Goal: Task Accomplishment & Management: Manage account settings

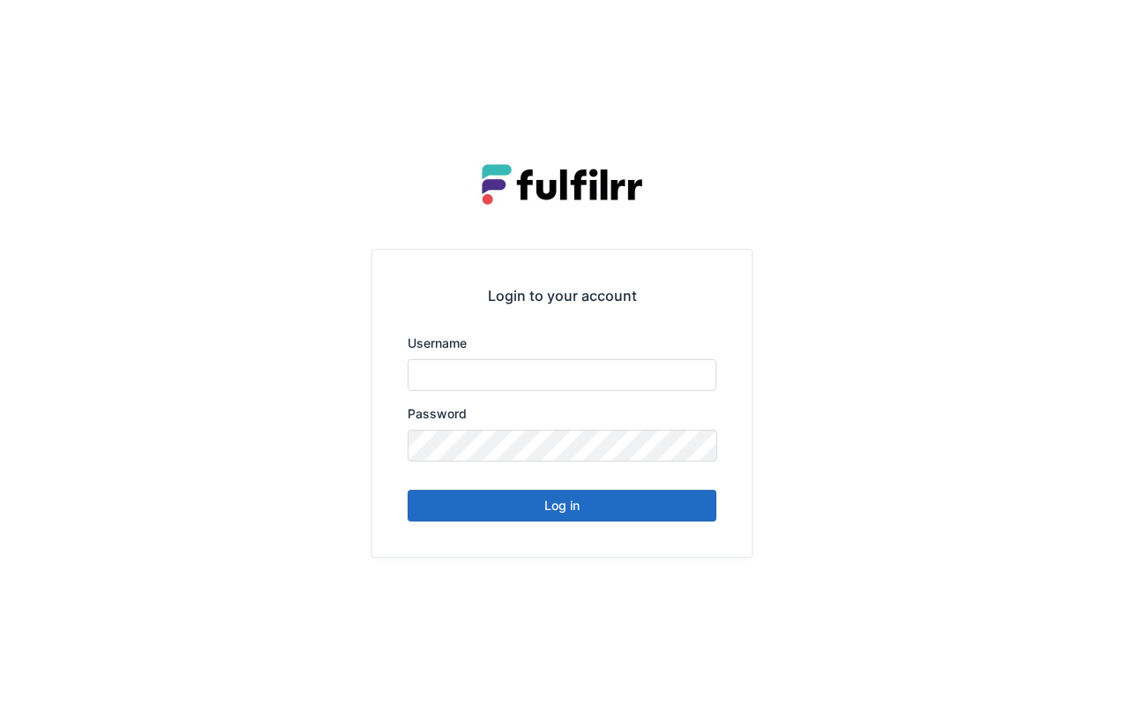
type input "******"
click at [563, 502] on button "Log in" at bounding box center [562, 506] width 309 height 32
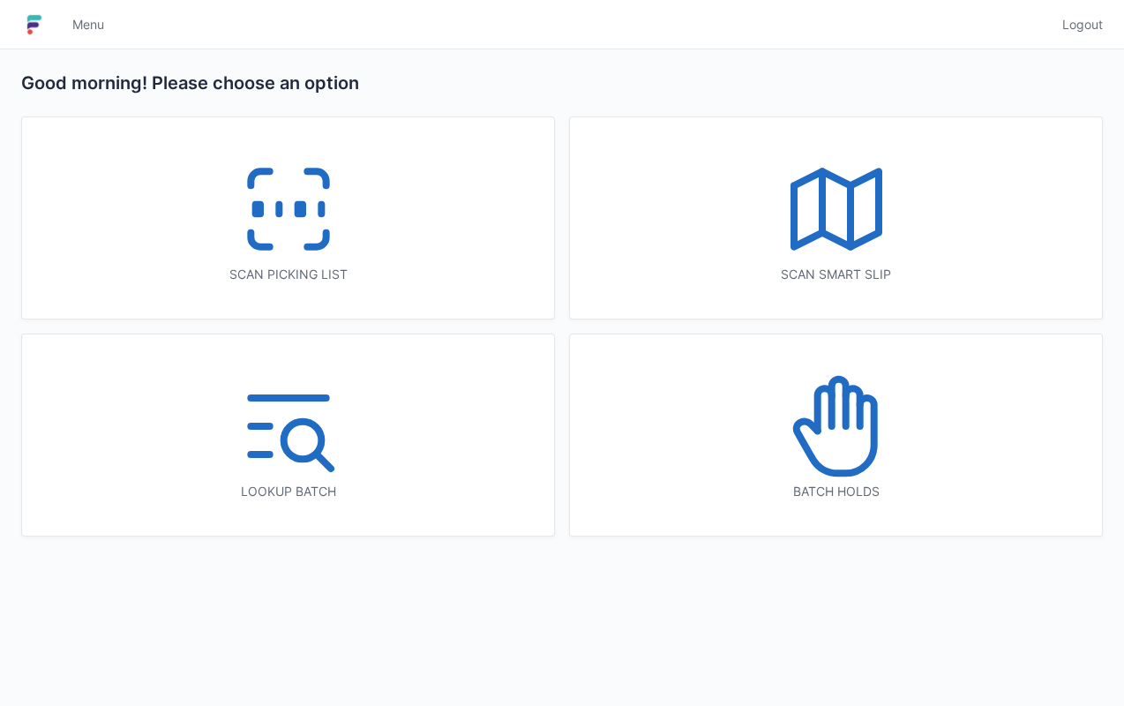
click at [308, 220] on icon at bounding box center [288, 209] width 113 height 113
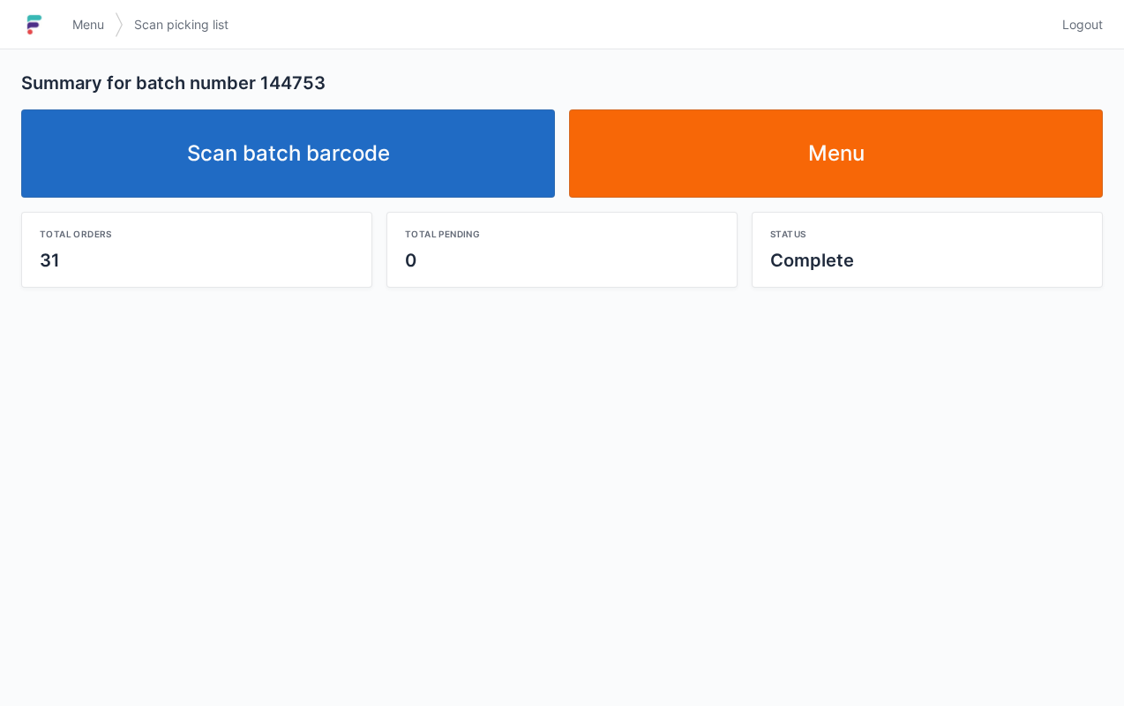
click at [834, 162] on link "Menu" at bounding box center [836, 153] width 534 height 88
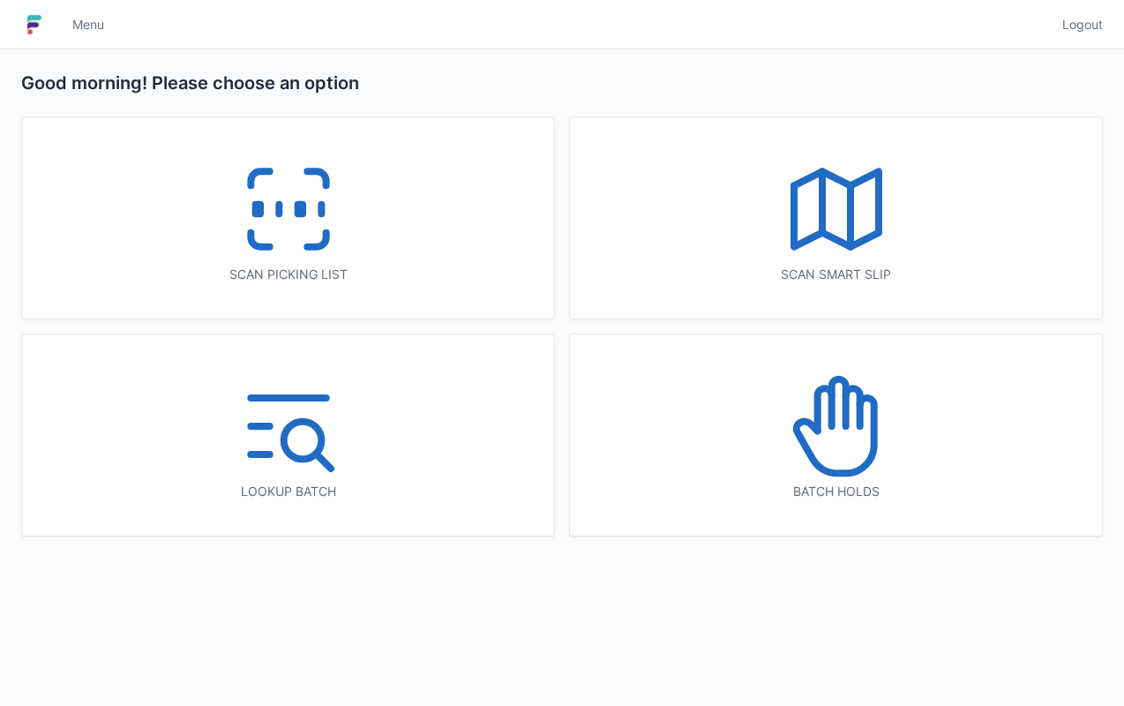
click at [805, 460] on icon at bounding box center [836, 426] width 113 height 113
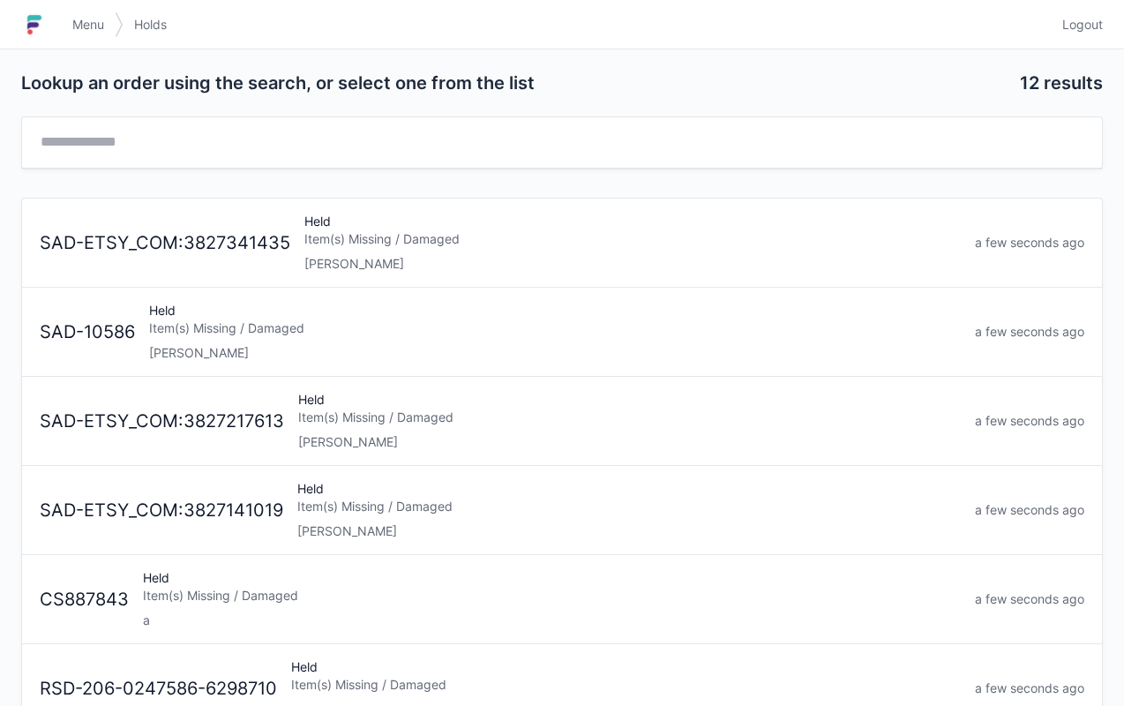
click at [360, 517] on div "Held Item(s) Missing / Damaged [PERSON_NAME]" at bounding box center [628, 510] width 677 height 60
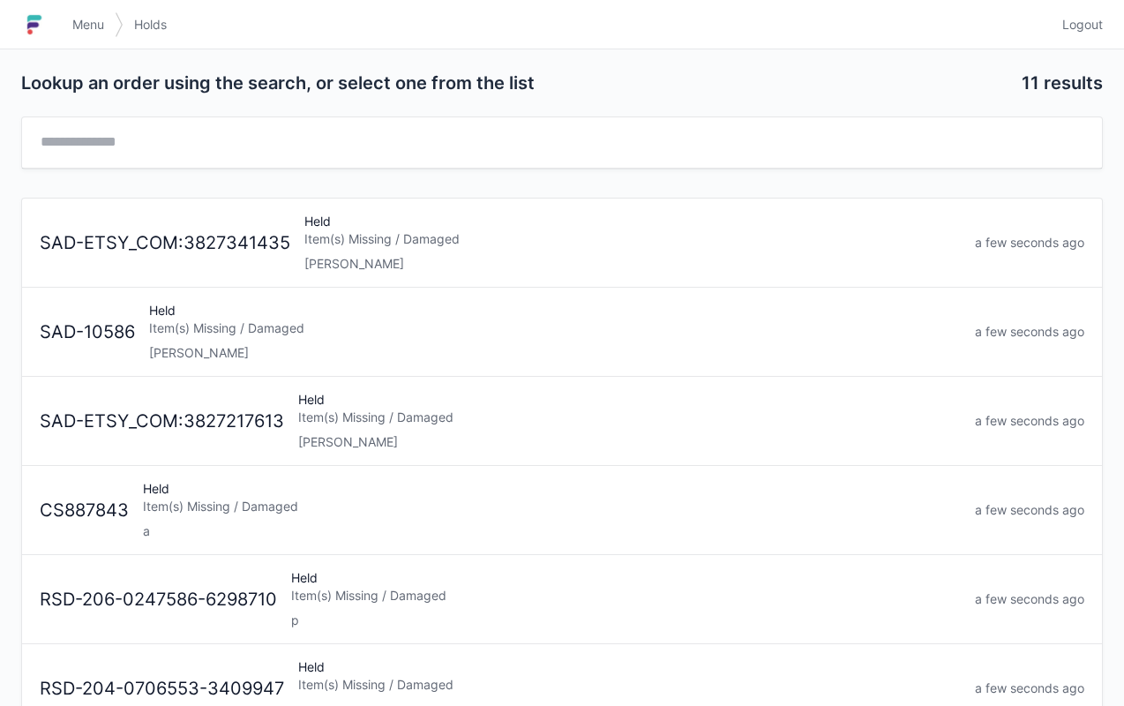
click at [389, 423] on div "Item(s) Missing / Damaged" at bounding box center [629, 417] width 662 height 18
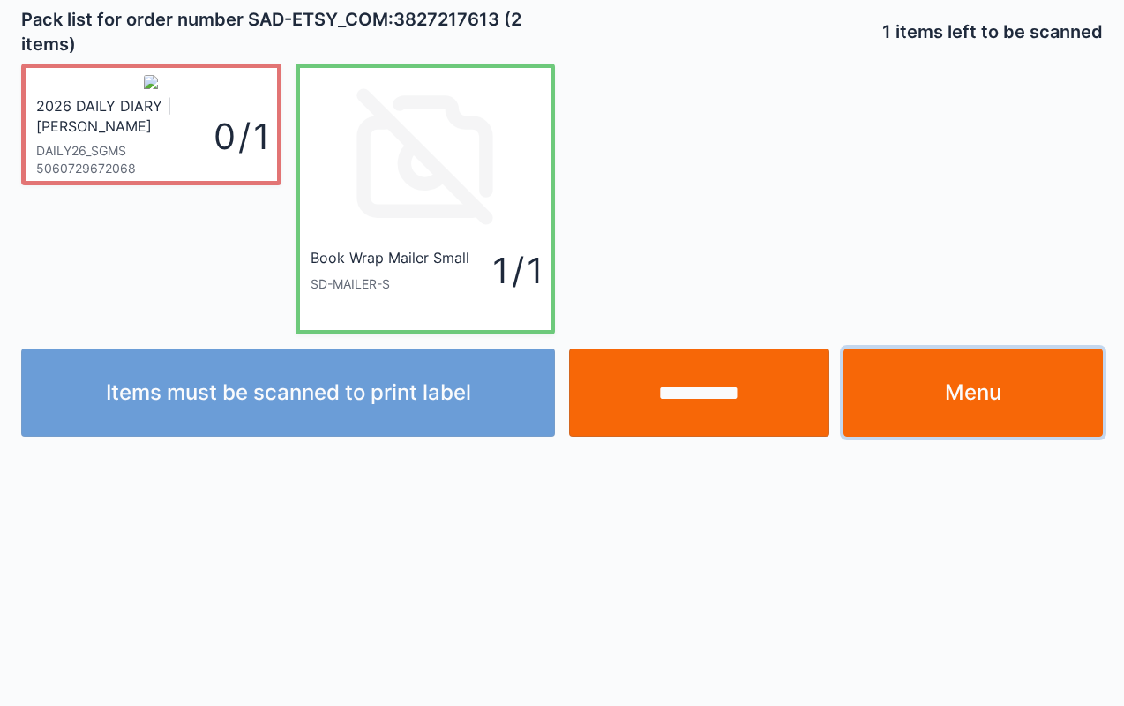
click at [946, 409] on link "Menu" at bounding box center [973, 392] width 260 height 88
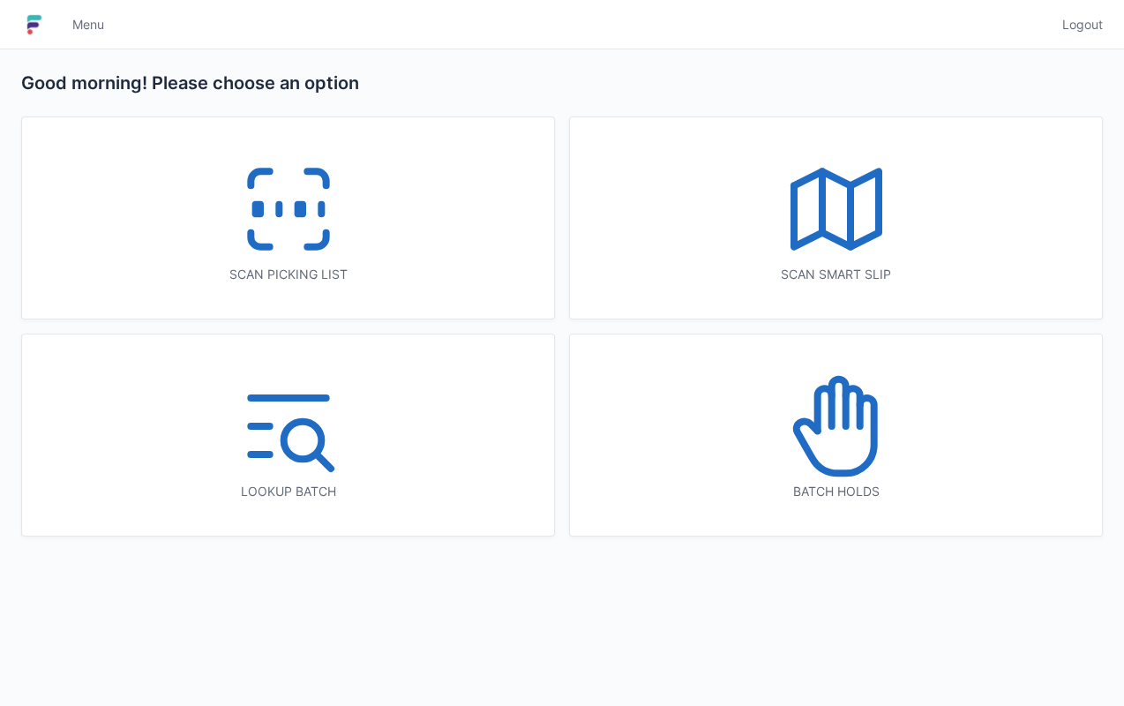
click at [852, 436] on icon at bounding box center [836, 426] width 113 height 113
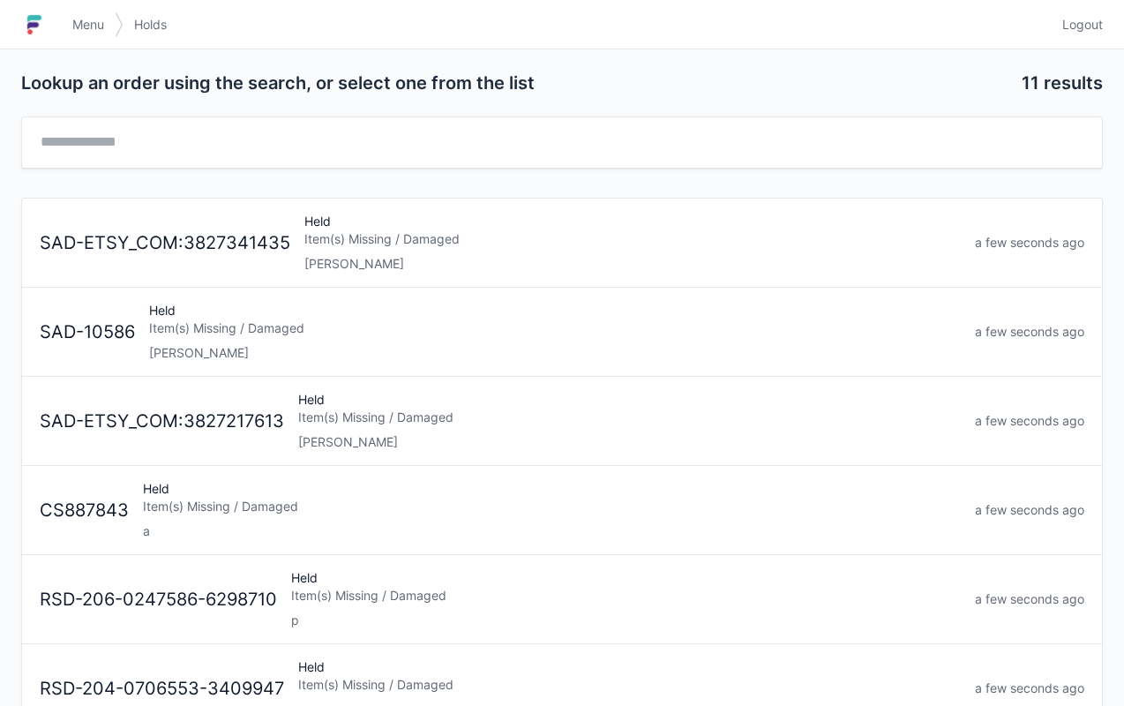
click at [346, 334] on div "Item(s) Missing / Damaged" at bounding box center [555, 328] width 812 height 18
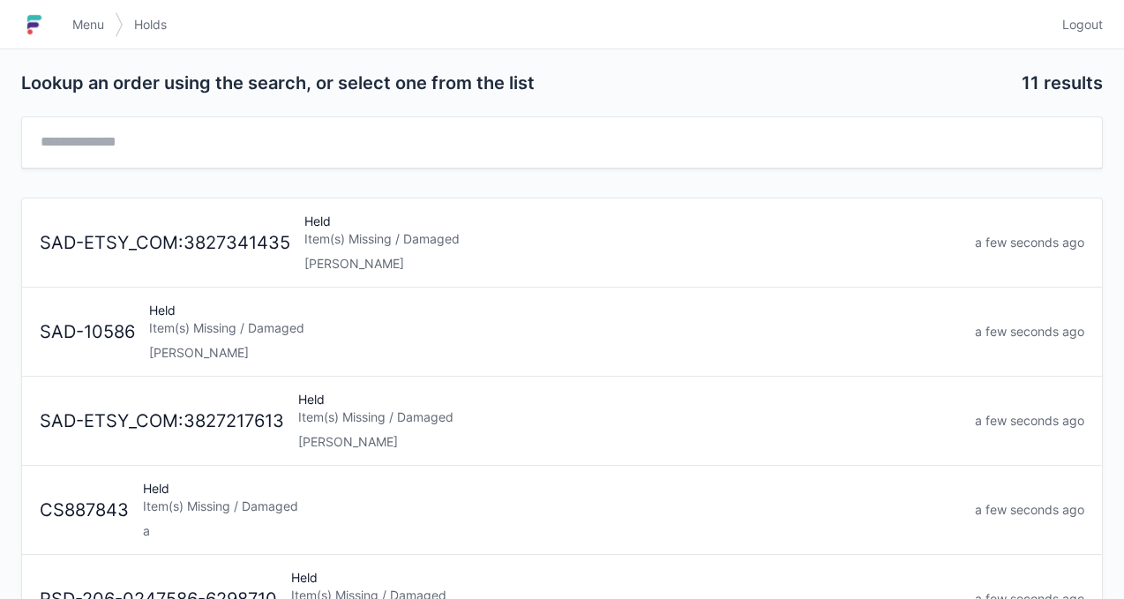
click at [340, 255] on div "Elena" at bounding box center [632, 264] width 656 height 18
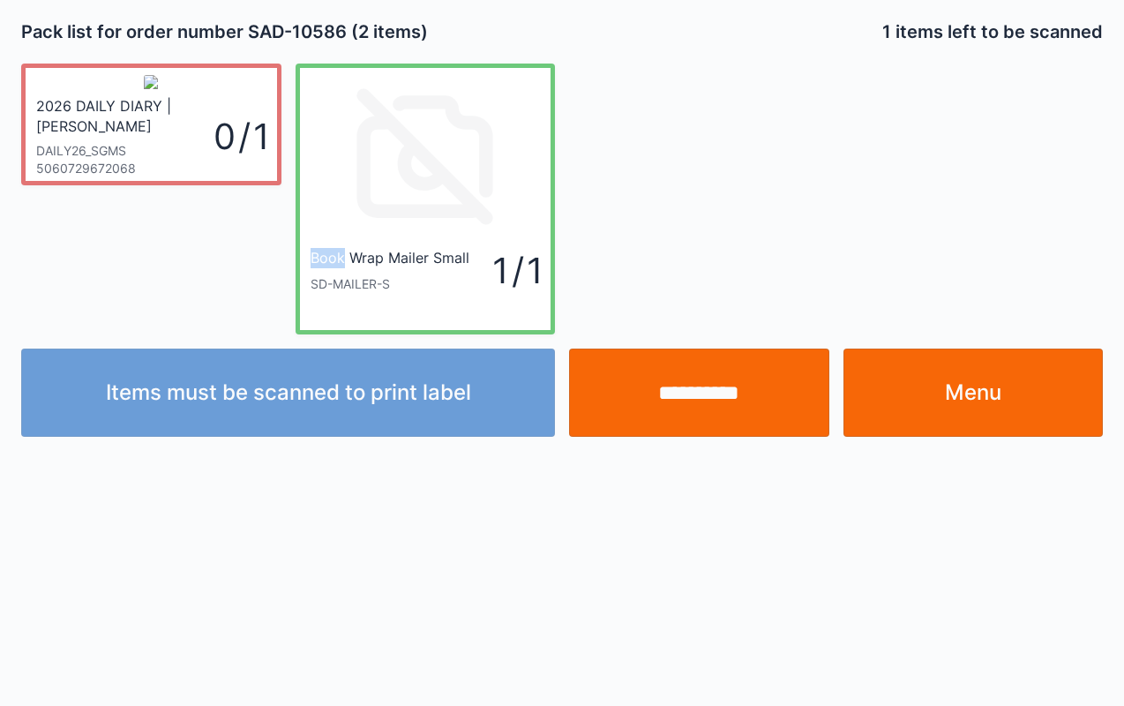
click at [716, 38] on div "1 items left to be scanned" at bounding box center [836, 31] width 548 height 25
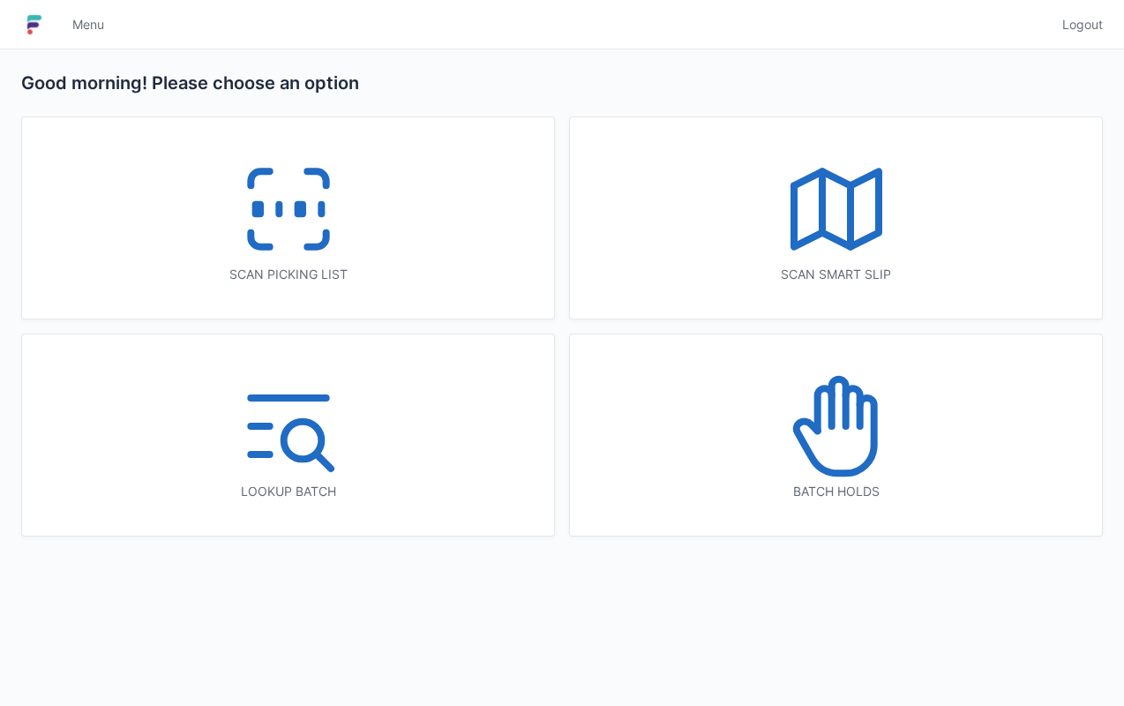
click at [312, 224] on icon at bounding box center [288, 209] width 113 height 113
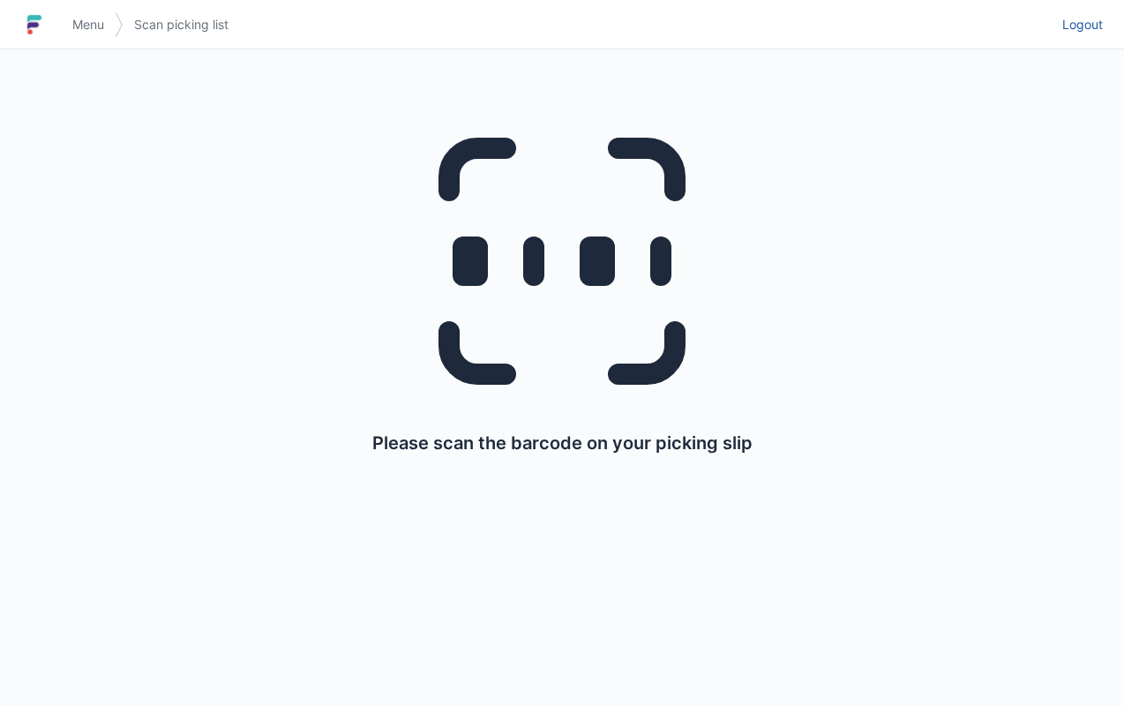
click at [1074, 30] on span "Logout" at bounding box center [1082, 25] width 41 height 18
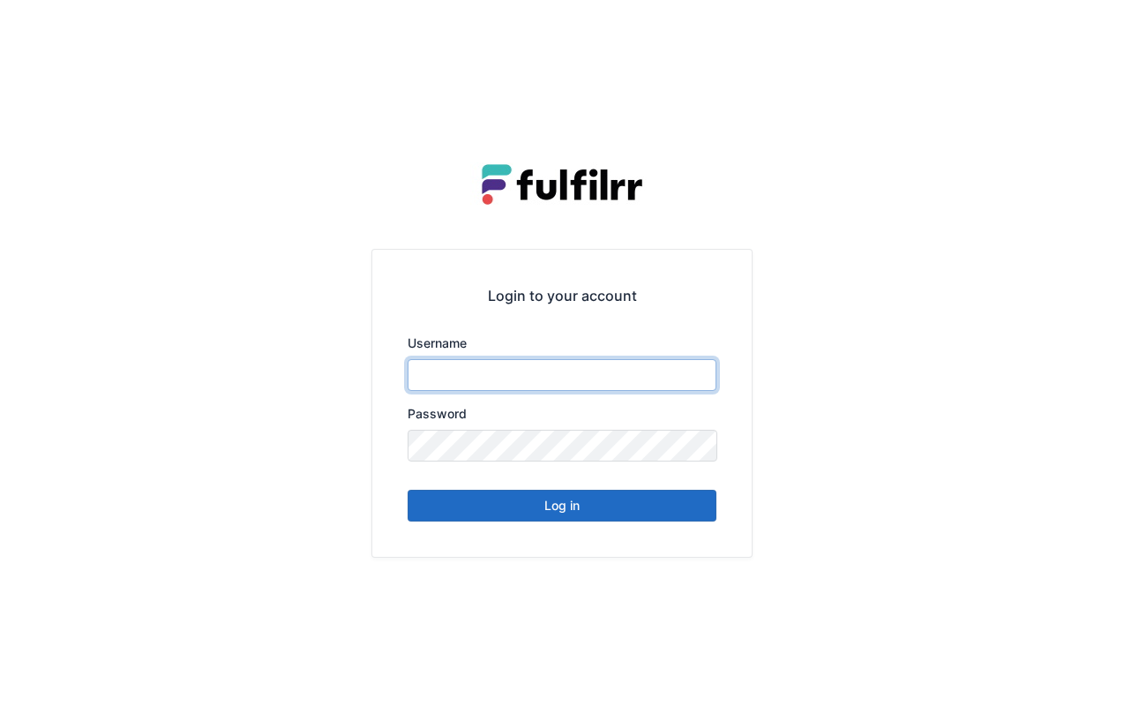
type input "******"
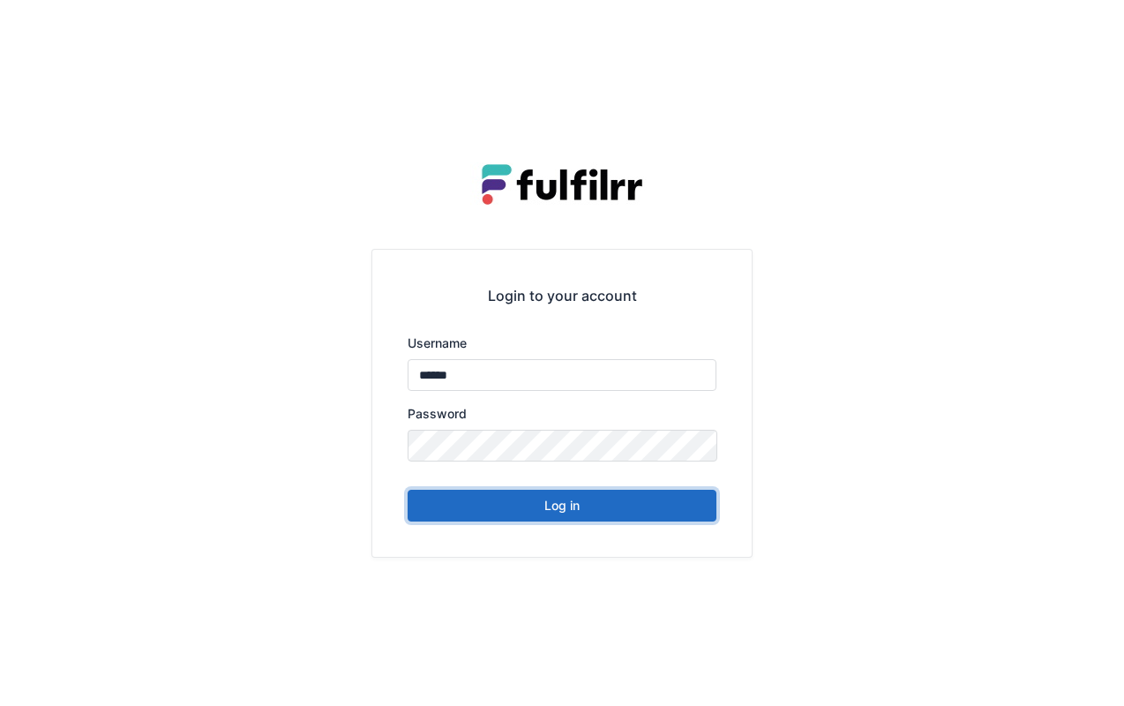
click at [557, 515] on button "Log in" at bounding box center [562, 506] width 309 height 32
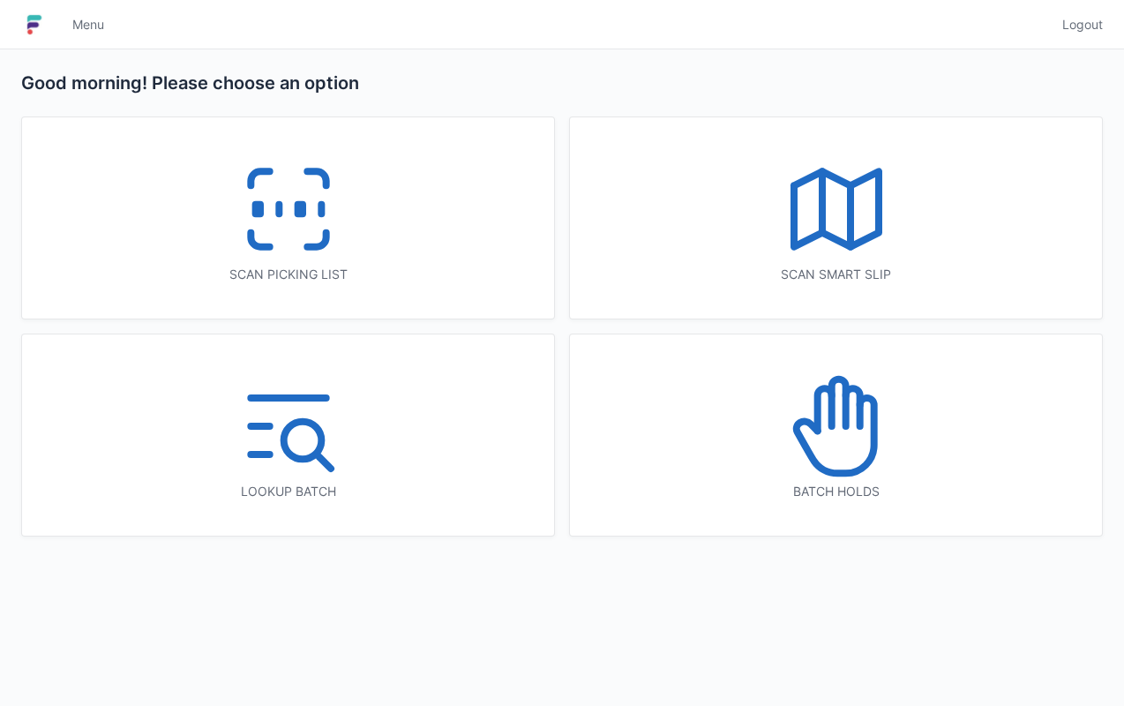
click at [848, 471] on icon at bounding box center [835, 435] width 78 height 75
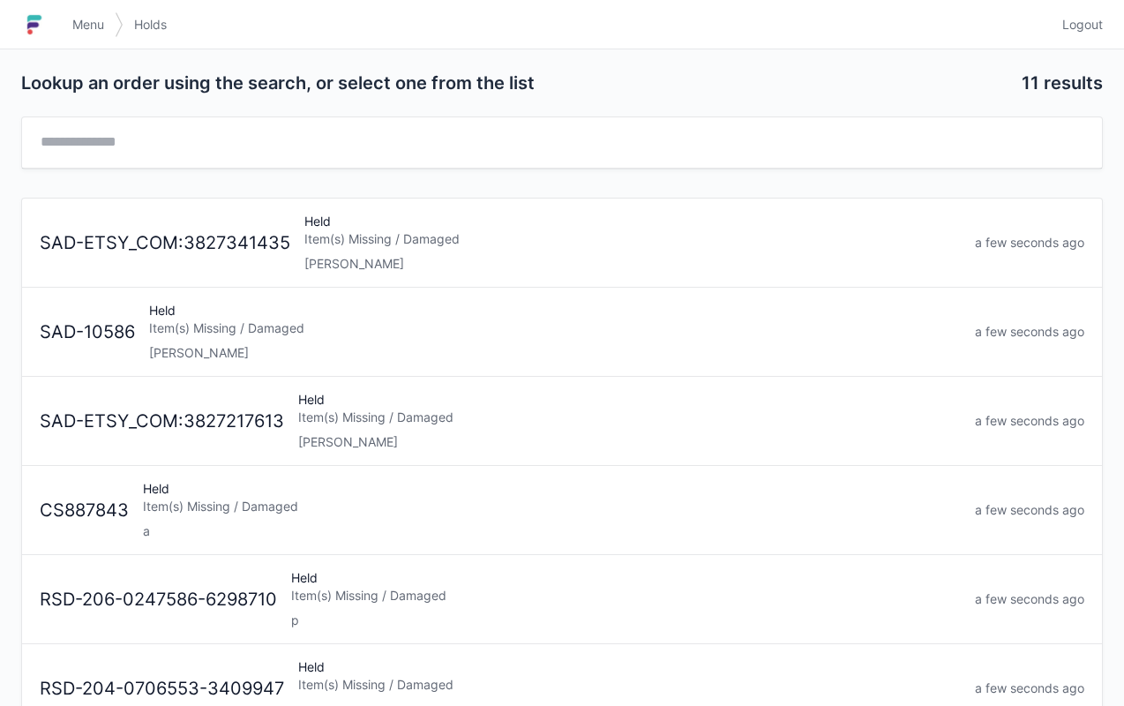
click at [438, 255] on div "Elena" at bounding box center [632, 264] width 656 height 18
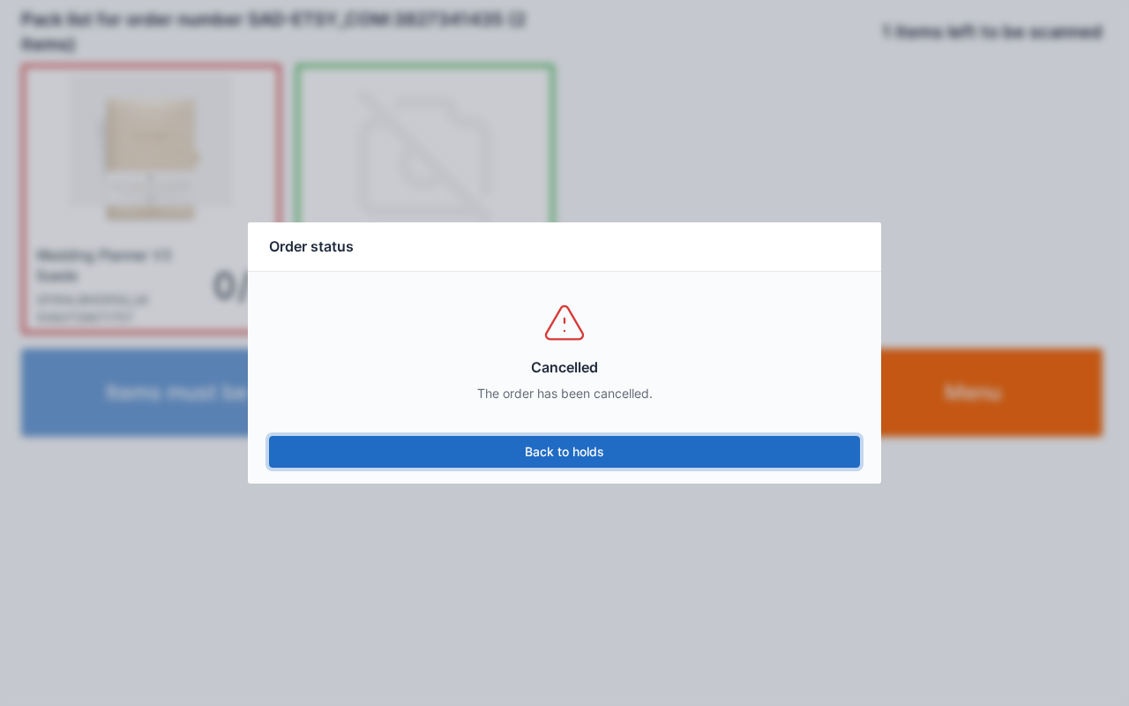
click at [450, 446] on link "Back to holds" at bounding box center [564, 452] width 591 height 32
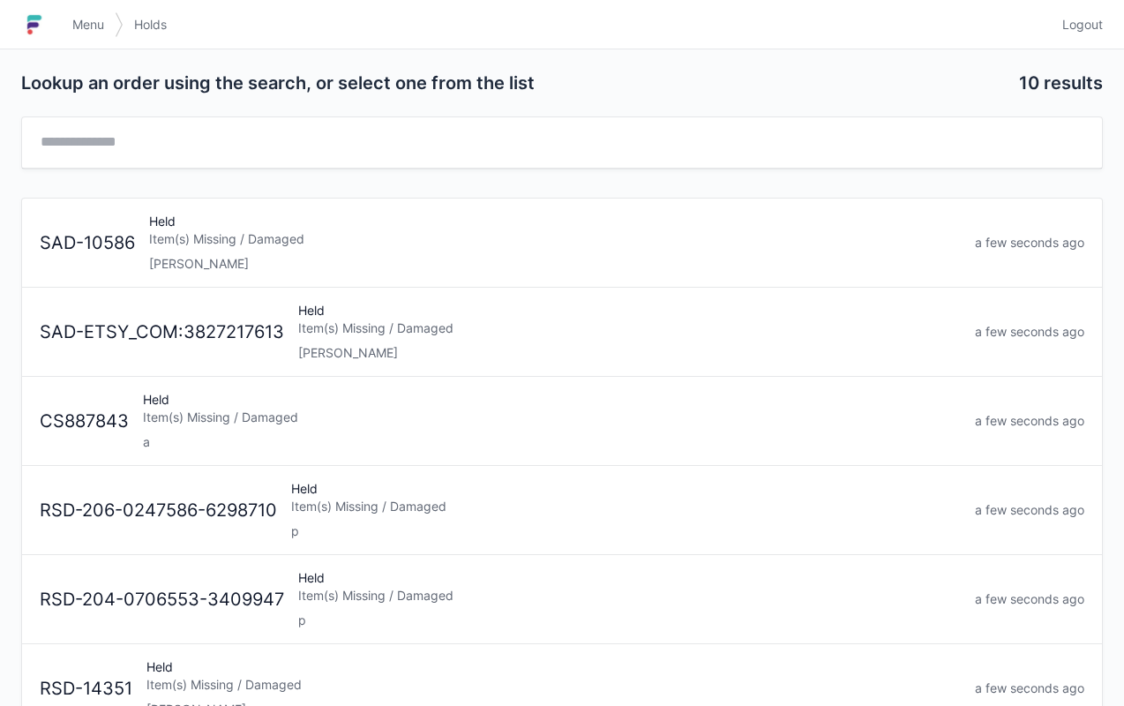
click at [312, 238] on div "Item(s) Missing / Damaged" at bounding box center [555, 239] width 812 height 18
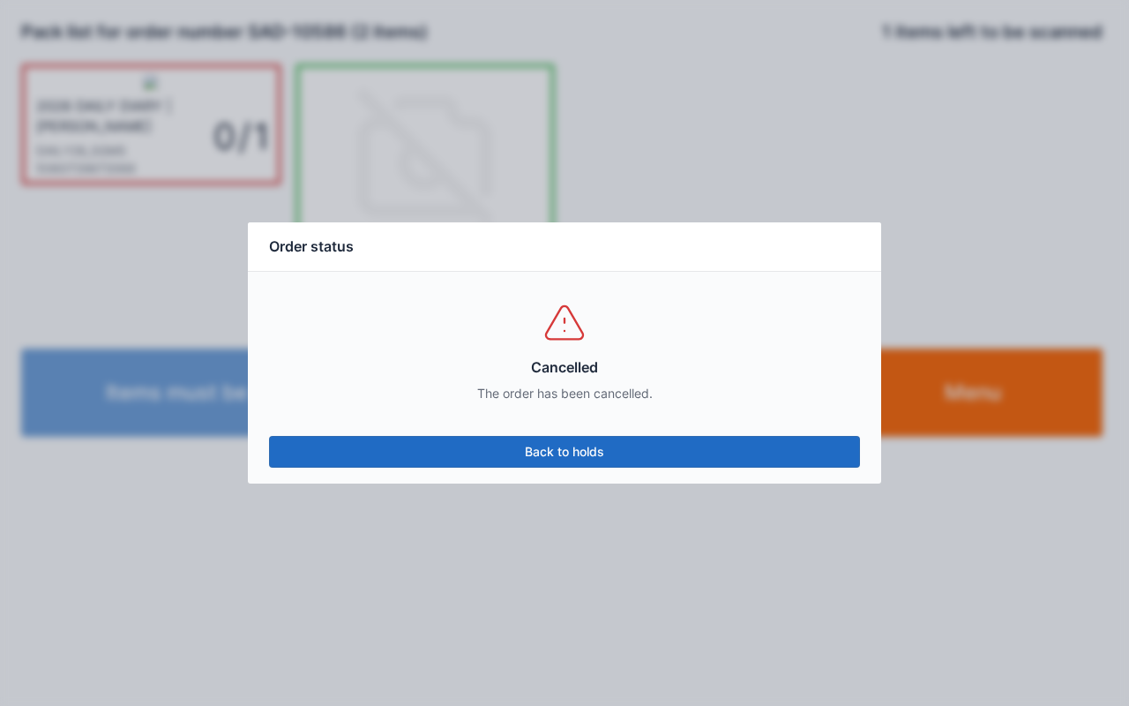
click at [506, 462] on link "Back to holds" at bounding box center [564, 452] width 591 height 32
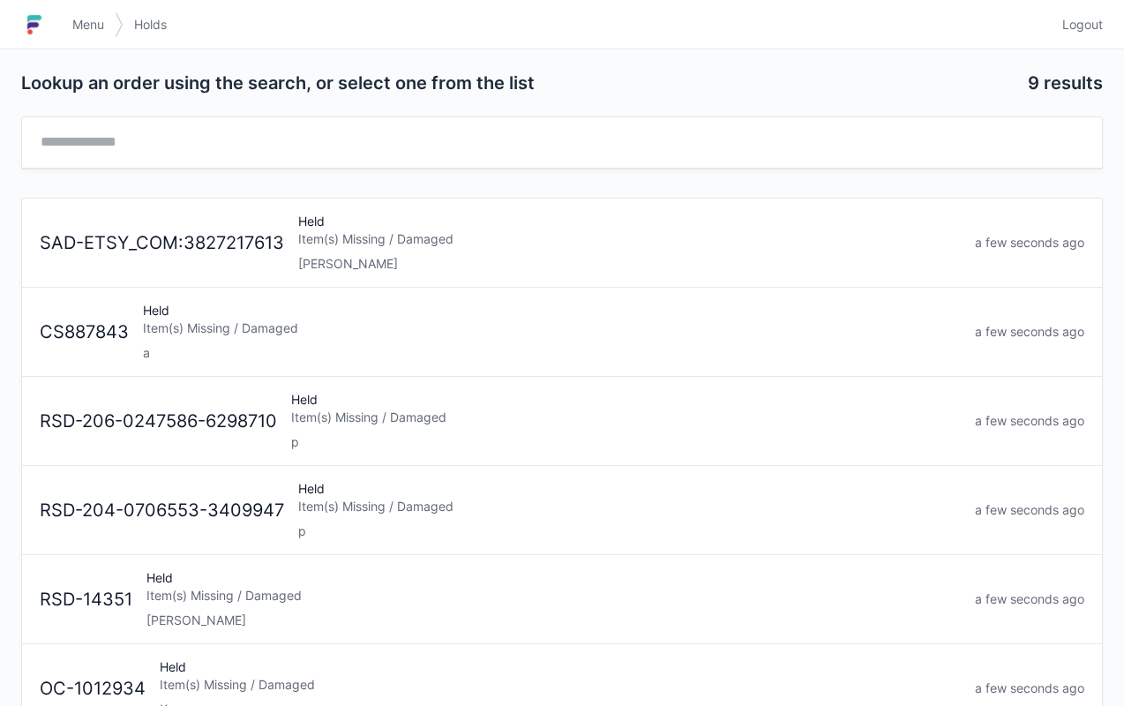
click at [387, 241] on div "Item(s) Missing / Damaged" at bounding box center [629, 239] width 662 height 18
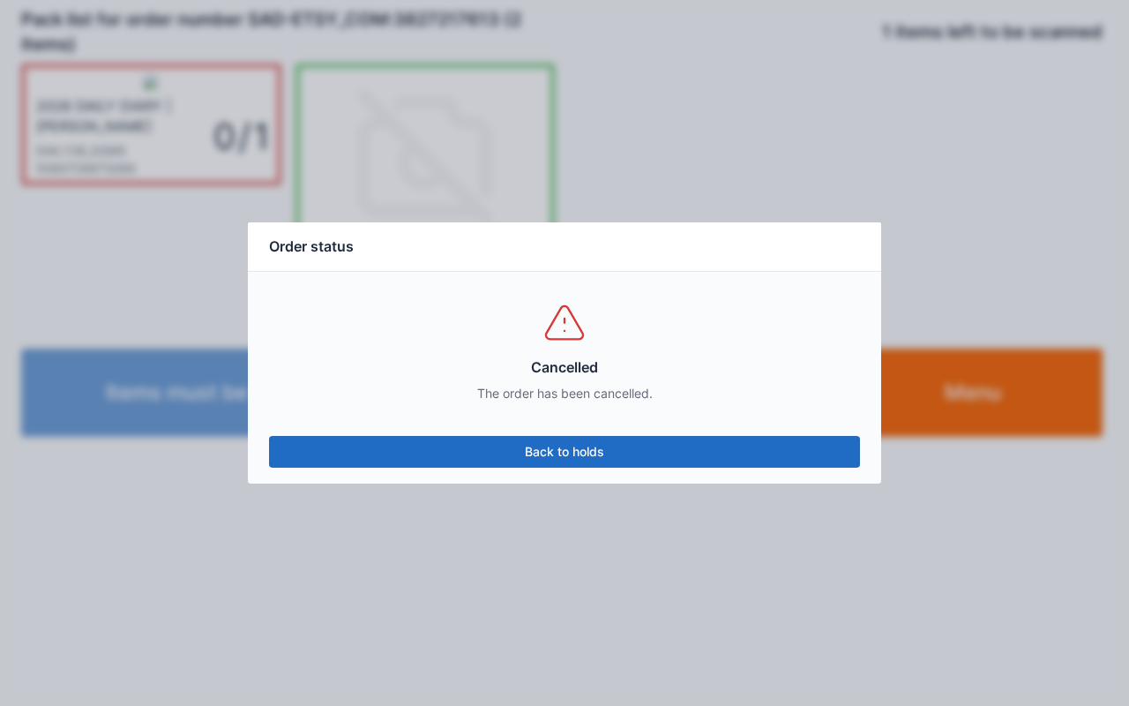
click at [363, 446] on link "Back to holds" at bounding box center [564, 452] width 591 height 32
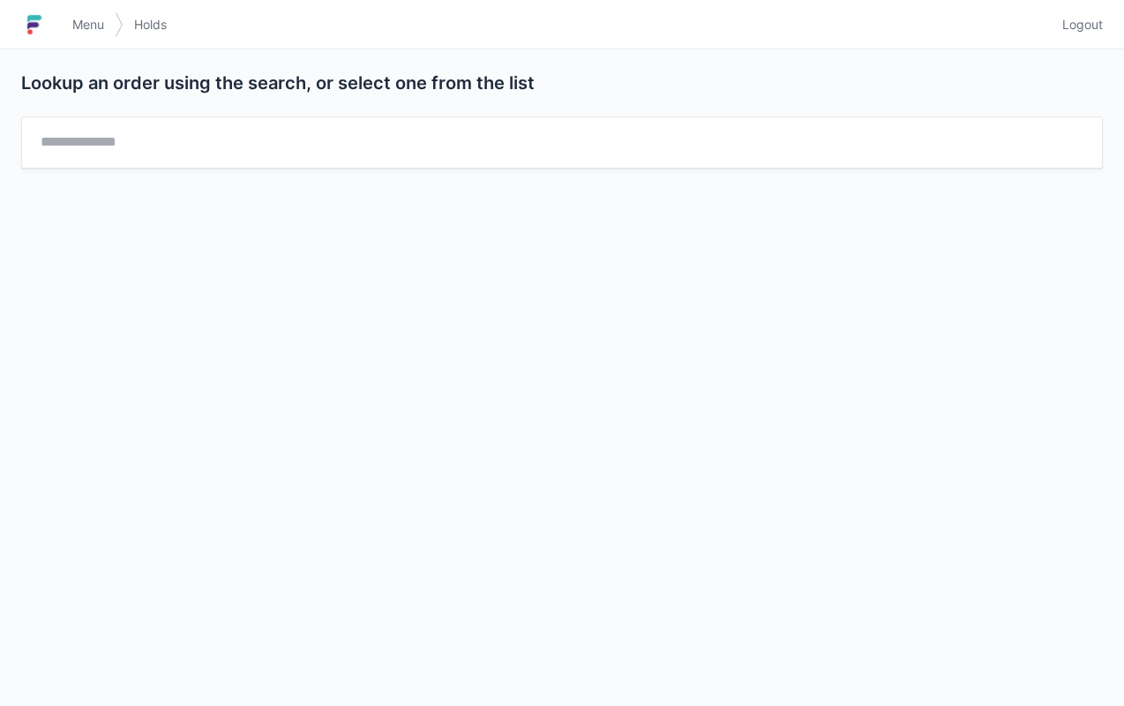
click at [169, 509] on div "Lookup an order using the search, or select one from the list" at bounding box center [562, 377] width 1124 height 656
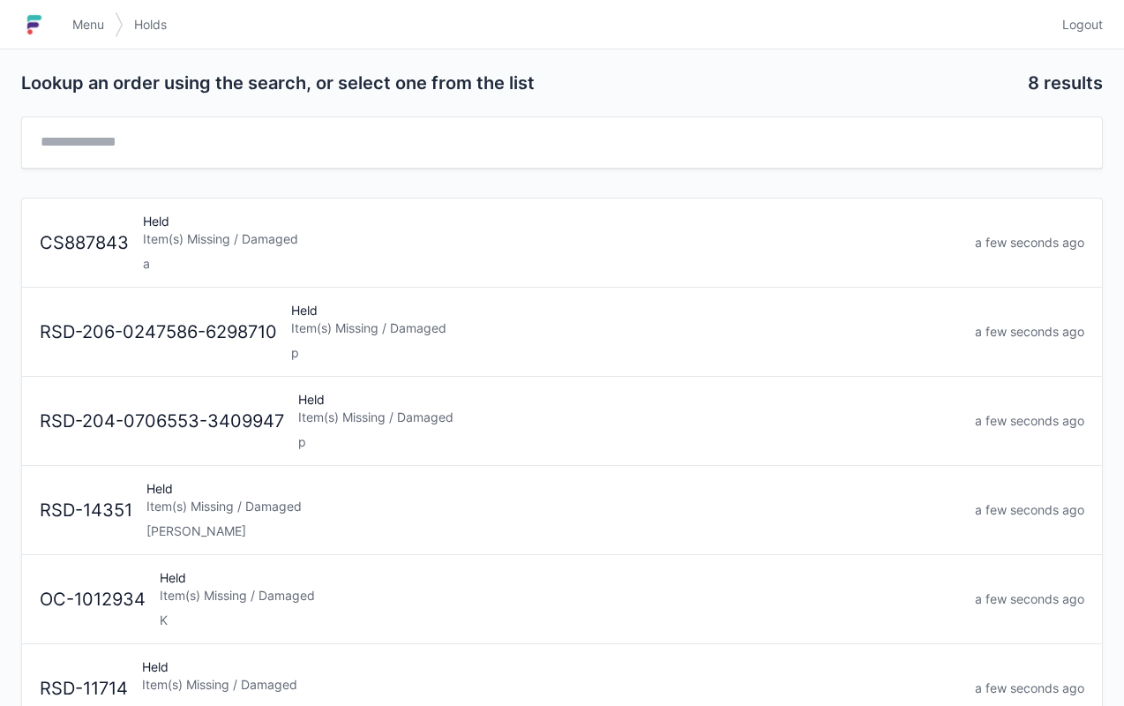
click at [308, 258] on div "a" at bounding box center [552, 264] width 818 height 18
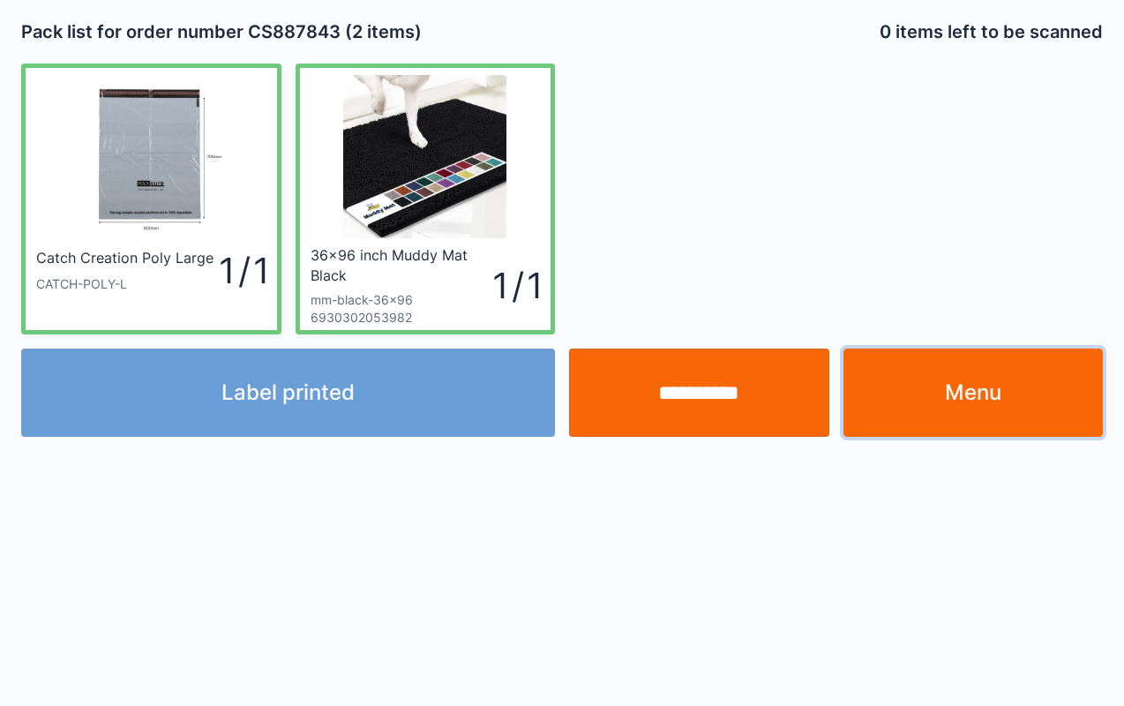
click at [945, 393] on link "Menu" at bounding box center [973, 392] width 260 height 88
click at [976, 386] on link "Menu" at bounding box center [973, 392] width 260 height 88
click at [1001, 409] on link "Menu" at bounding box center [973, 392] width 260 height 88
click at [940, 420] on link "Menu" at bounding box center [973, 392] width 260 height 88
click at [930, 408] on link "Menu" at bounding box center [973, 392] width 260 height 88
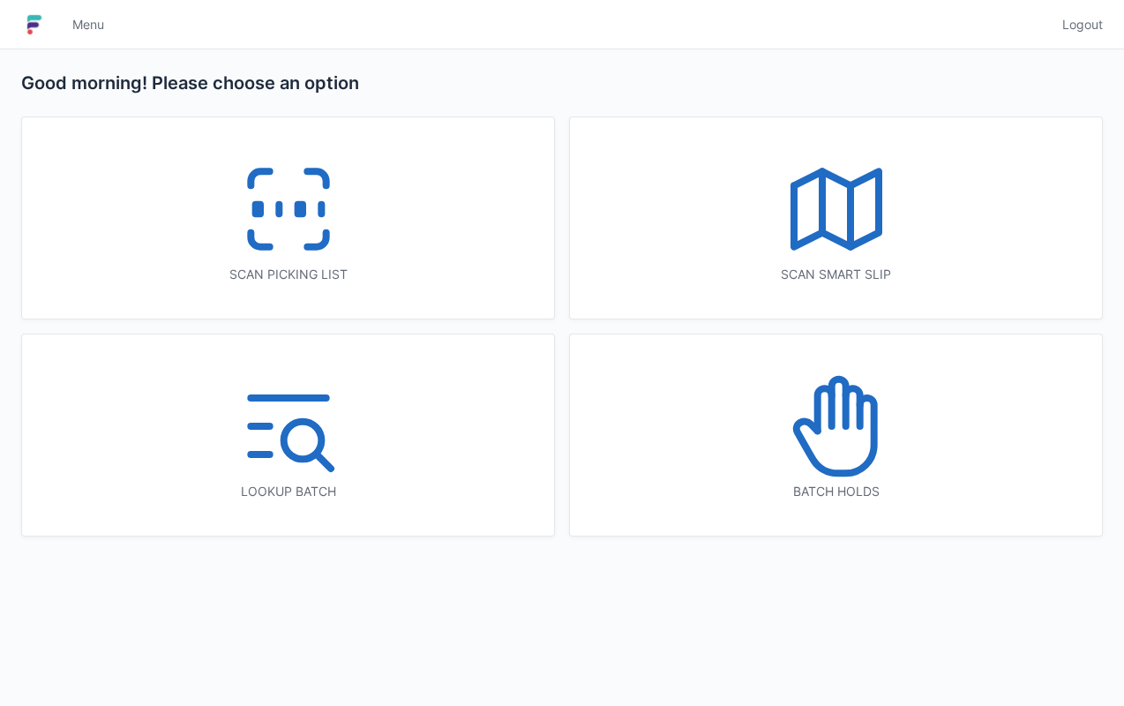
click at [851, 451] on icon at bounding box center [836, 426] width 113 height 113
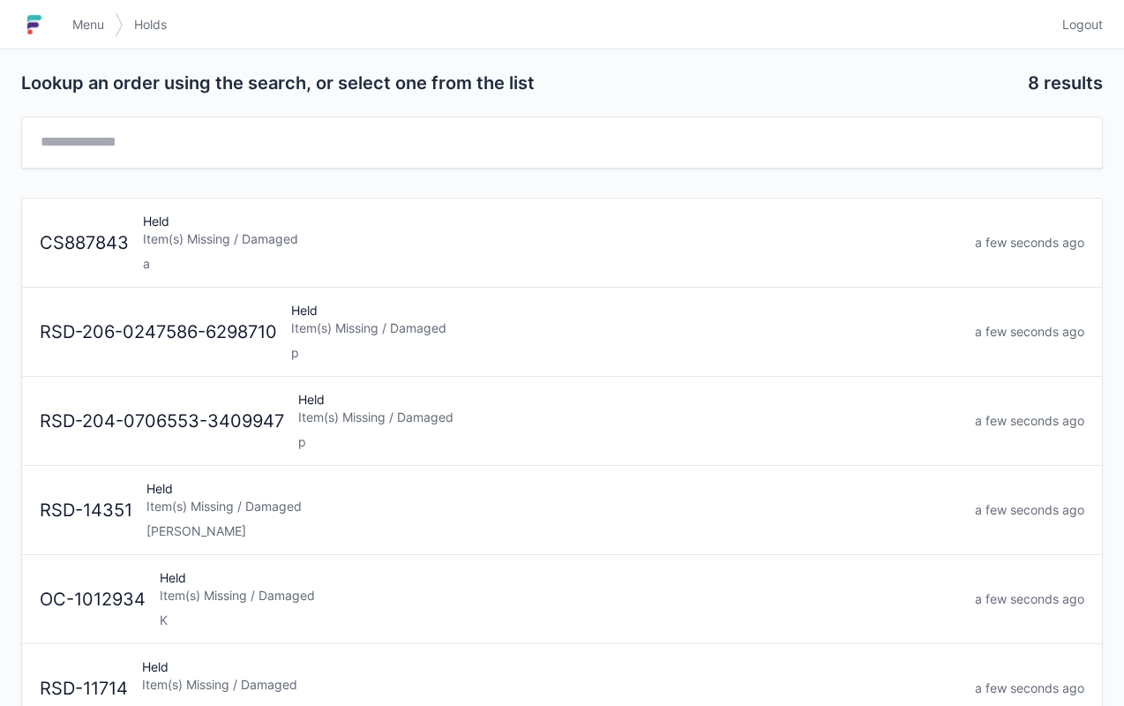
click at [355, 264] on div "a" at bounding box center [552, 264] width 818 height 18
